Goal: Transaction & Acquisition: Purchase product/service

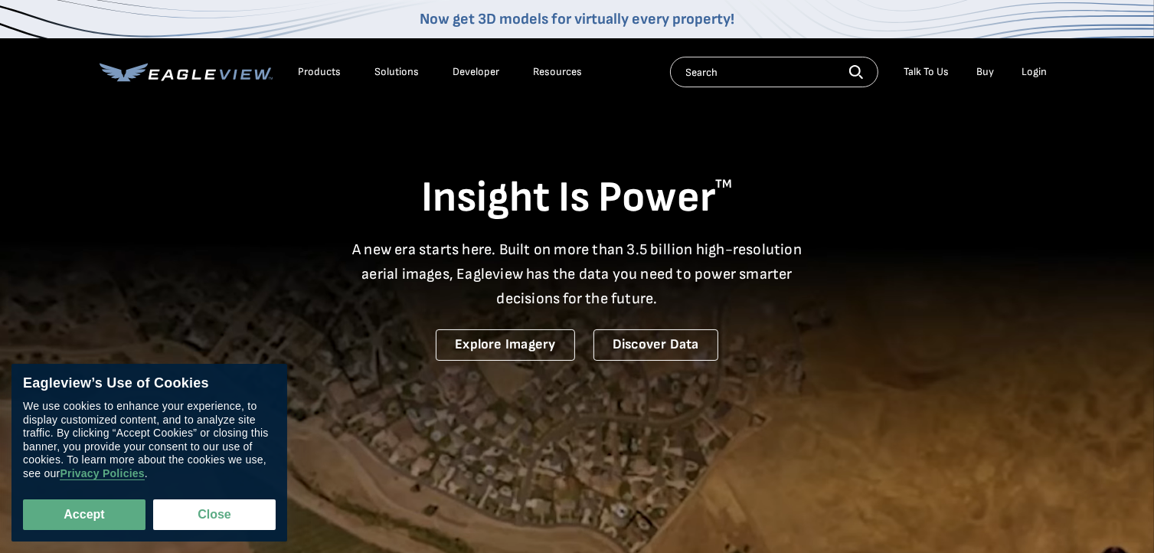
click at [986, 74] on link "Buy" at bounding box center [986, 72] width 18 height 14
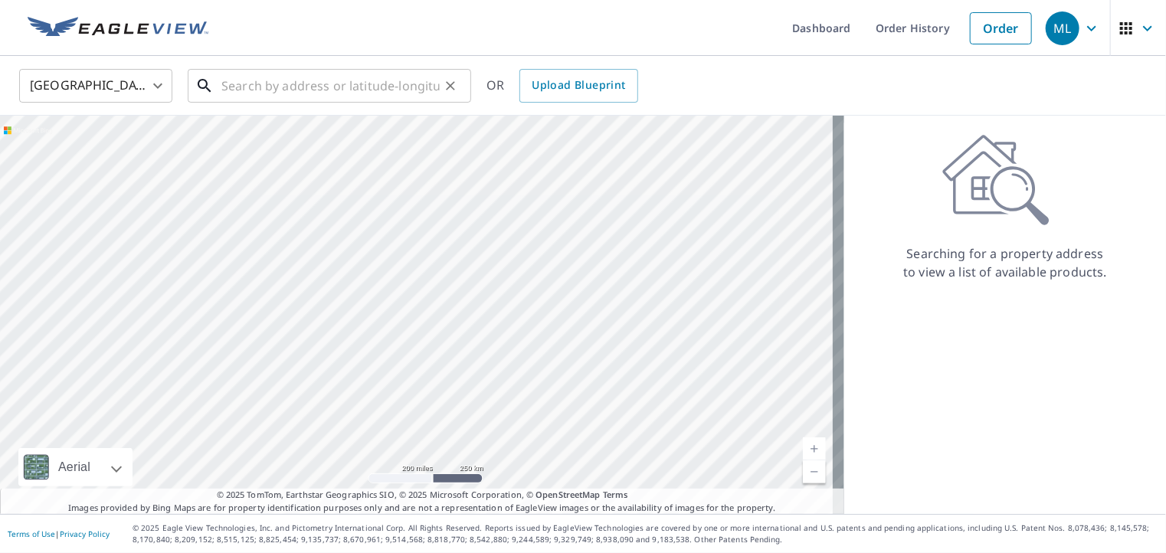
click at [284, 90] on input "text" at bounding box center [330, 85] width 218 height 43
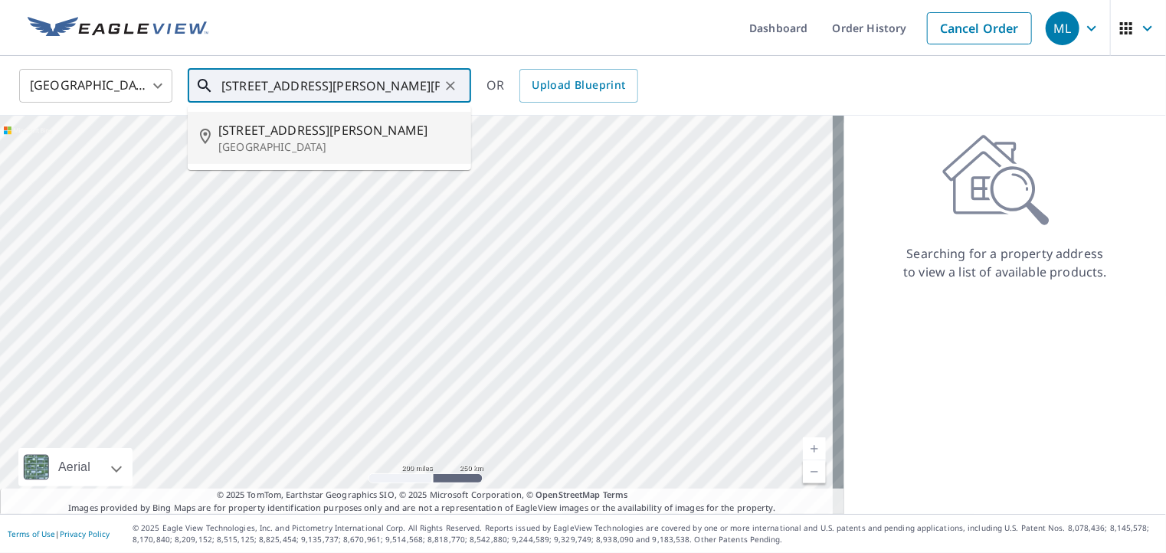
click at [282, 144] on p "Houston, TX 77026" at bounding box center [338, 146] width 240 height 15
type input "3901 Linder St Houston, TX 77026"
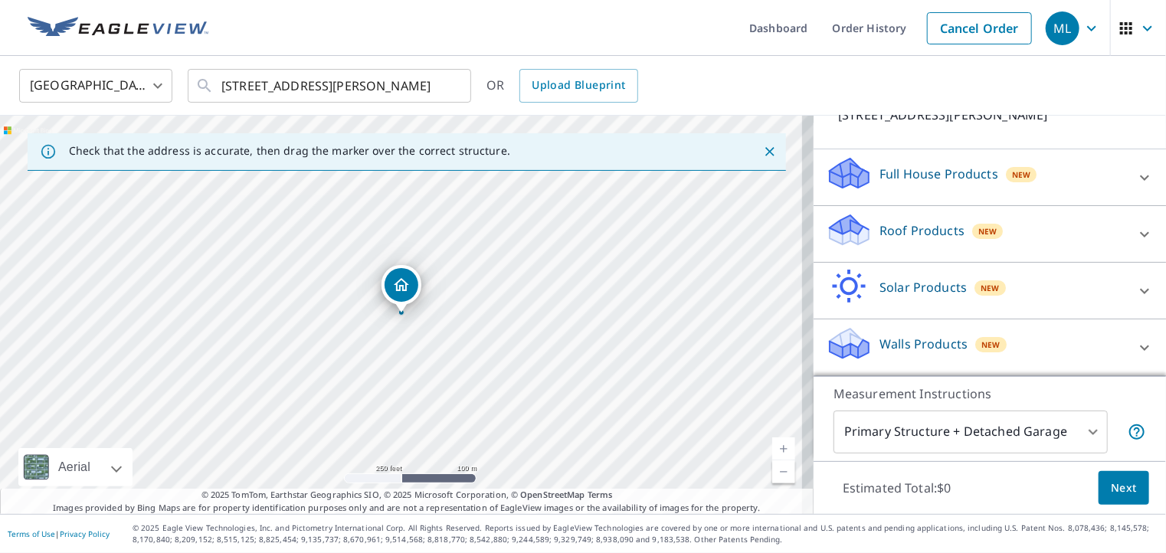
scroll to position [123, 0]
click at [902, 231] on p "Roof Products" at bounding box center [921, 232] width 85 height 18
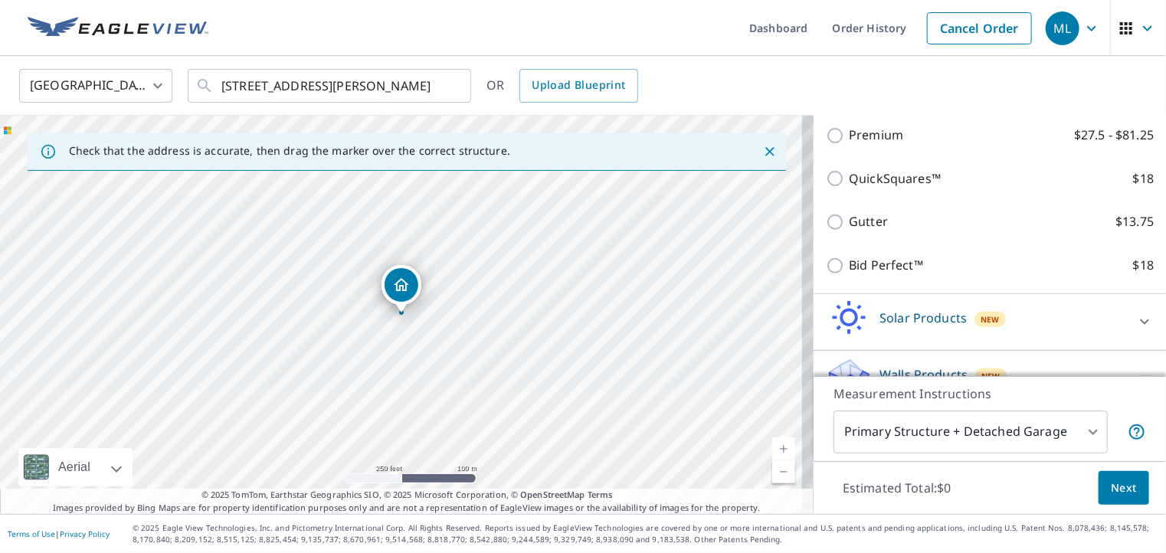
scroll to position [276, 0]
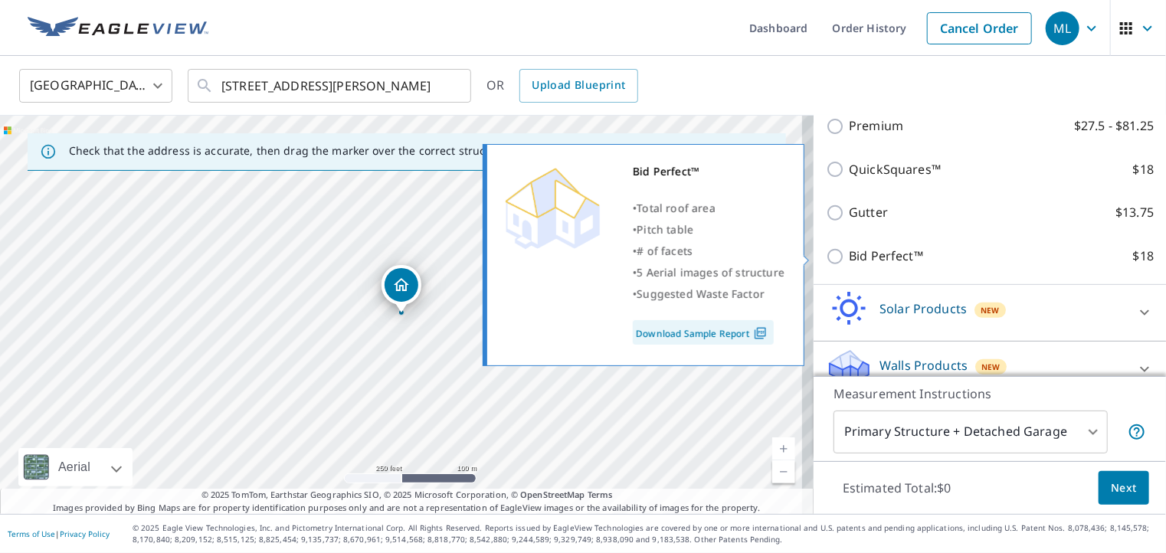
click at [826, 255] on input "Bid Perfect™ $18" at bounding box center [837, 256] width 23 height 18
checkbox input "true"
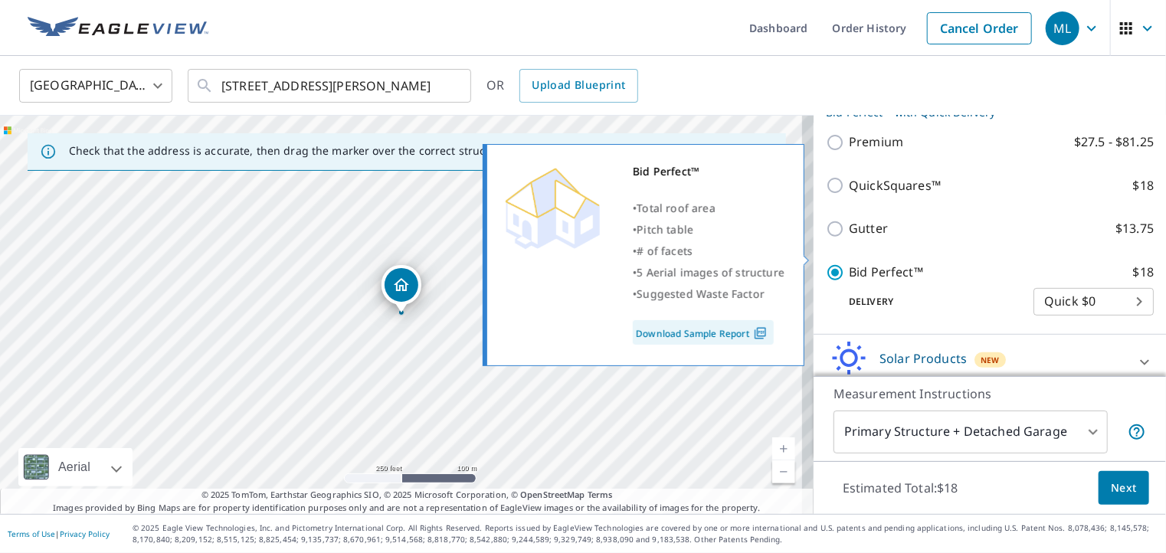
scroll to position [293, 0]
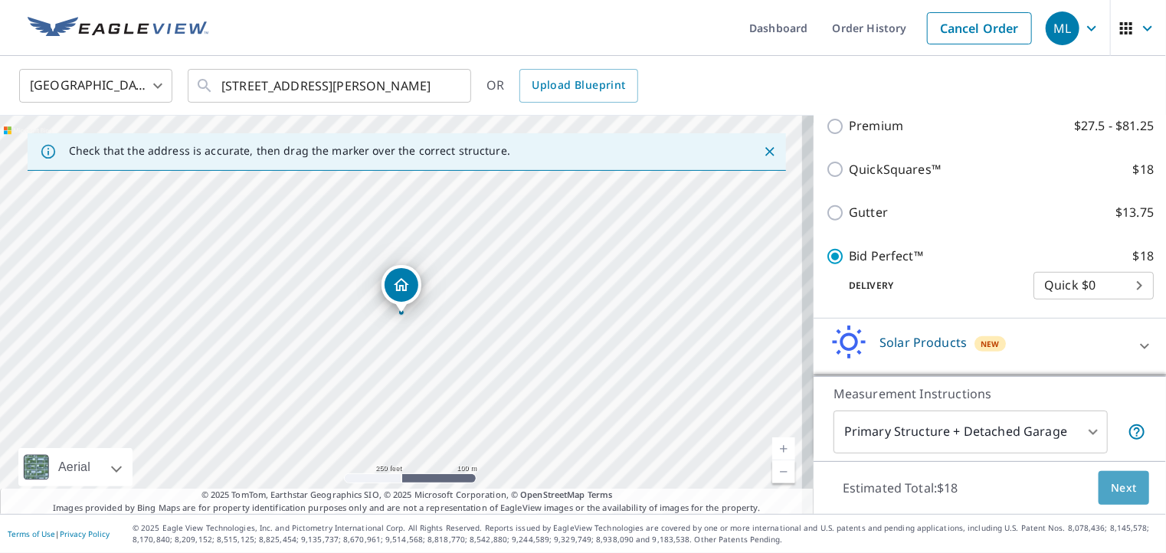
click at [1114, 484] on span "Next" at bounding box center [1123, 488] width 26 height 19
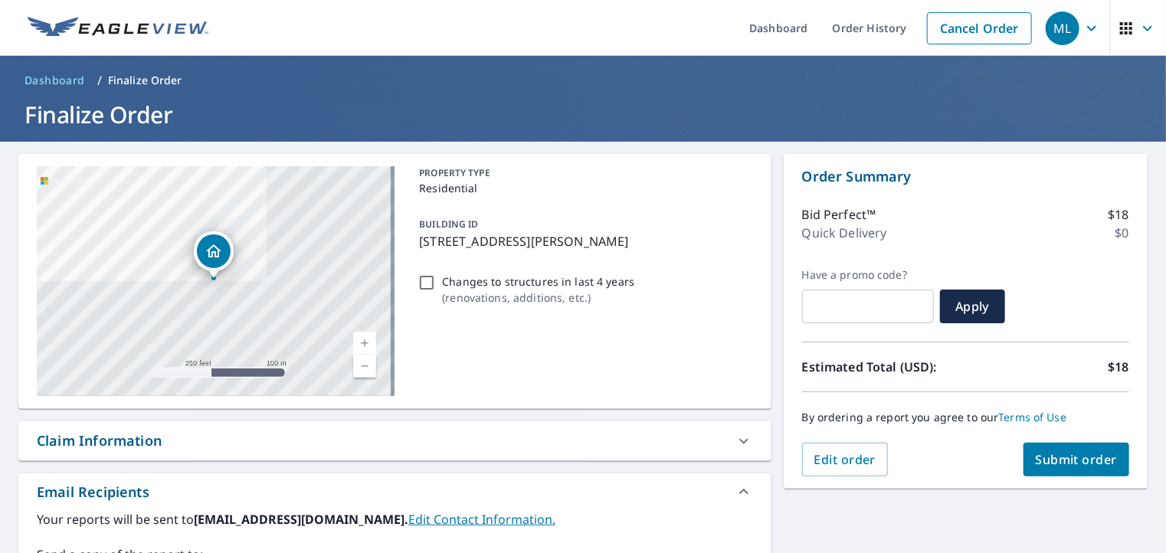
click at [1088, 456] on span "Submit order" at bounding box center [1076, 459] width 82 height 17
